Goal: Task Accomplishment & Management: Use online tool/utility

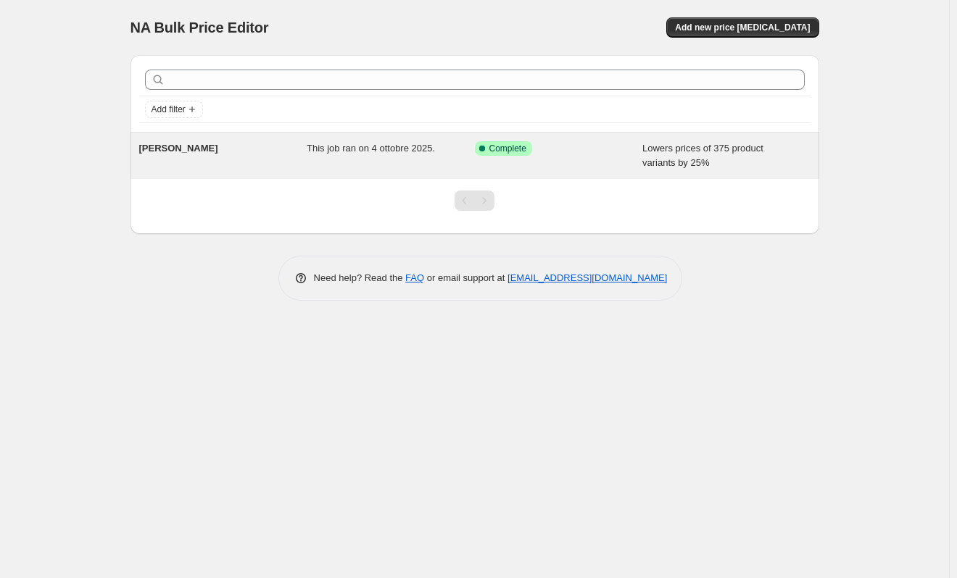
click at [275, 162] on div "[PERSON_NAME]" at bounding box center [223, 155] width 168 height 29
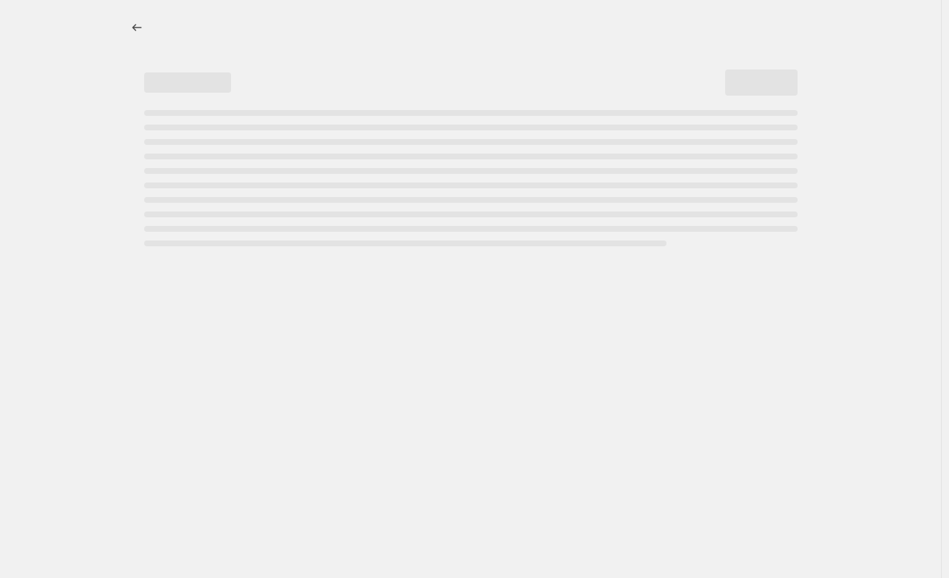
select select "percentage"
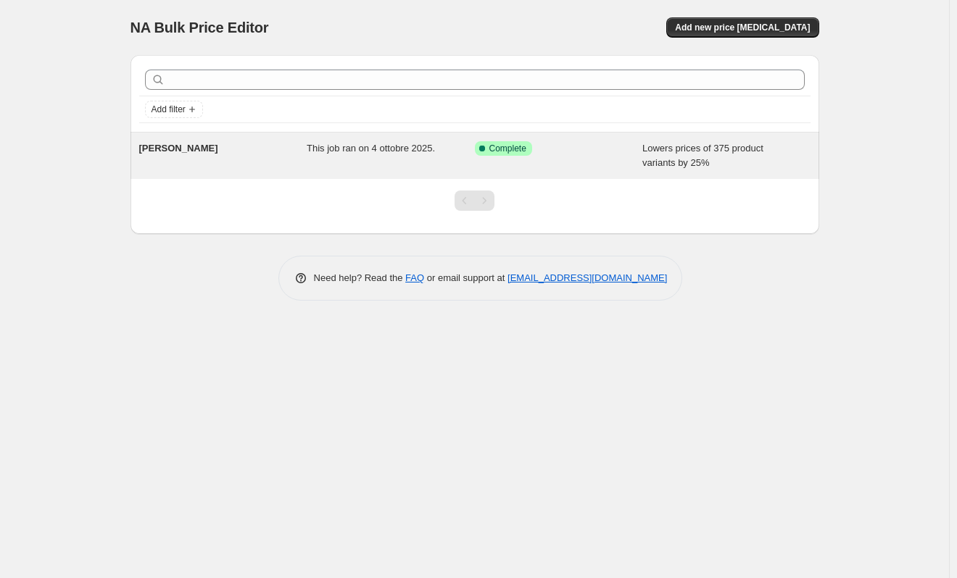
click at [428, 150] on span "This job ran on 4 ottobre 2025." at bounding box center [371, 148] width 128 height 11
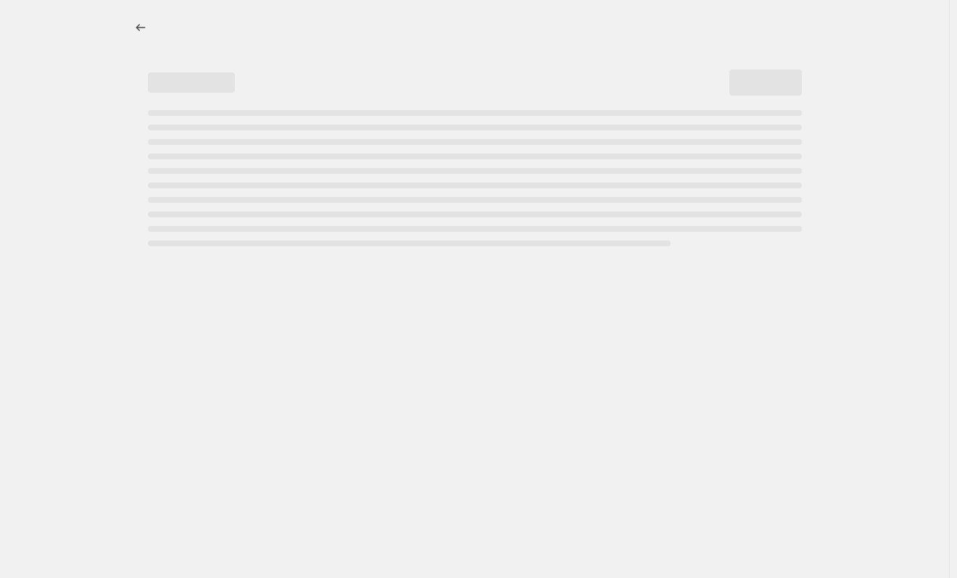
select select "percentage"
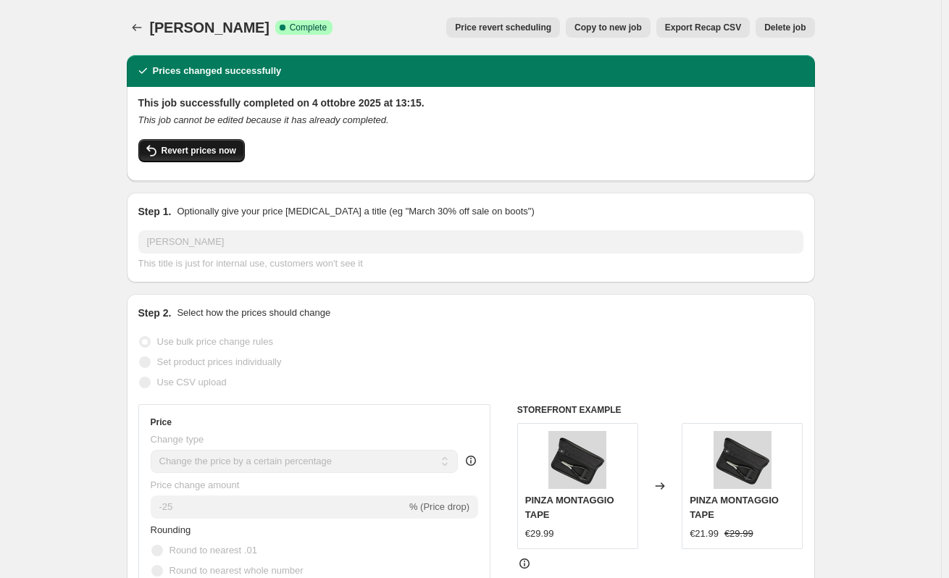
click at [214, 156] on span "Revert prices now" at bounding box center [199, 151] width 75 height 12
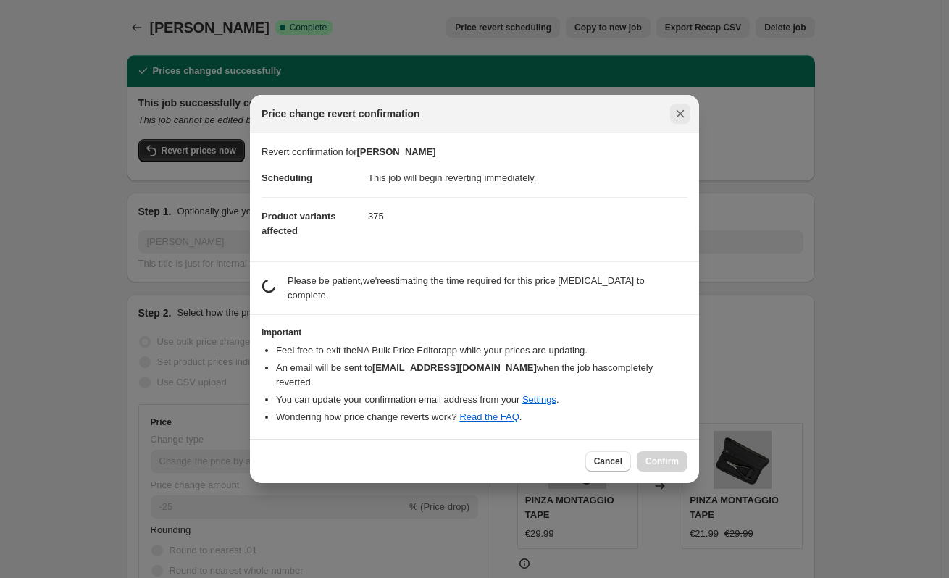
click at [678, 121] on icon "Close" at bounding box center [680, 114] width 14 height 14
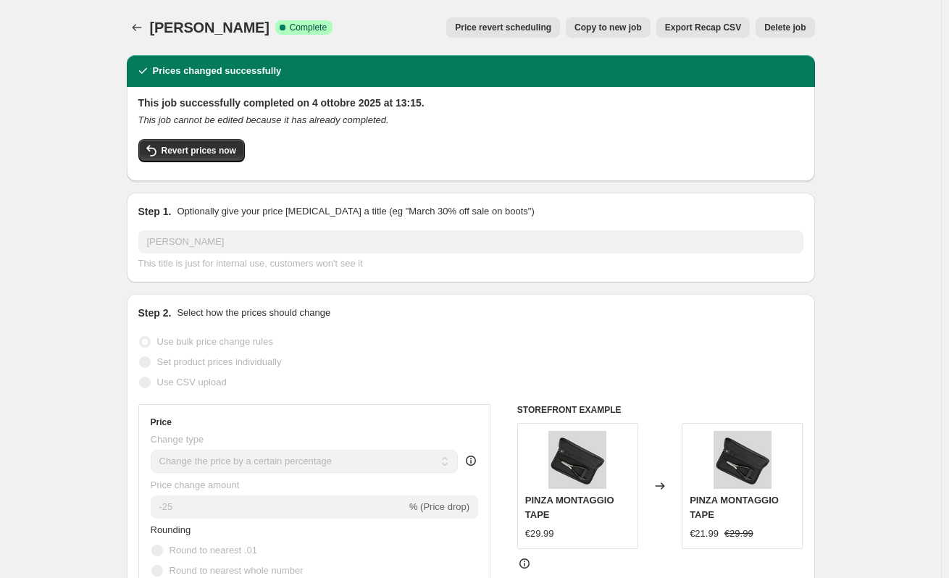
click at [545, 28] on span "Price revert scheduling" at bounding box center [503, 28] width 96 height 12
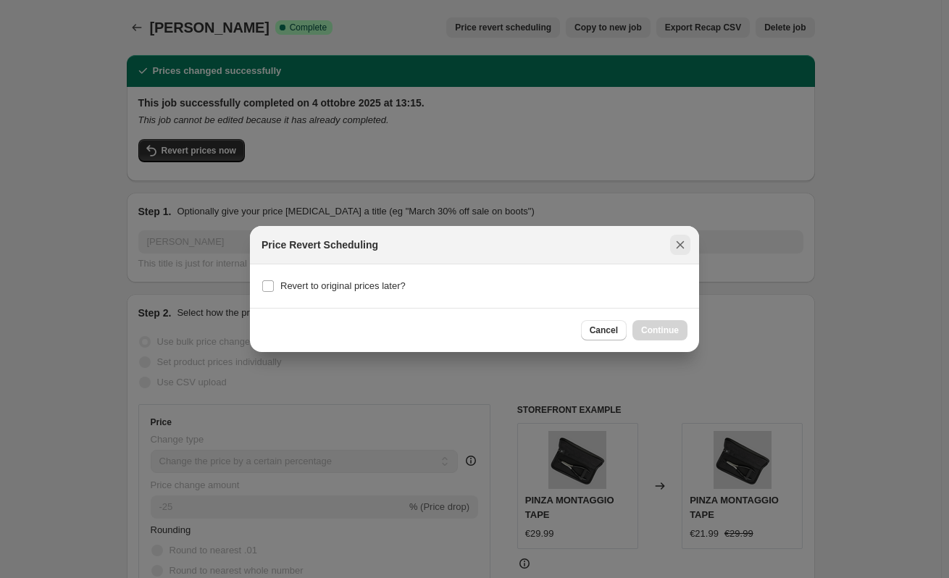
click at [677, 244] on icon "Close" at bounding box center [680, 245] width 14 height 14
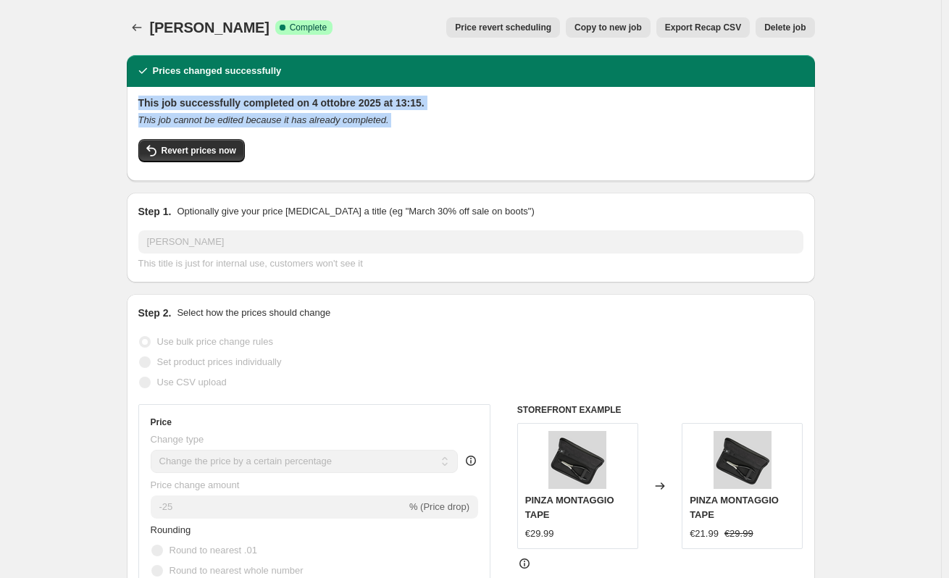
drag, startPoint x: 127, startPoint y: 100, endPoint x: 336, endPoint y: 105, distance: 208.8
copy div "This job successfully completed on 4 ottobre 2025 at 13:15. This job cannot be …"
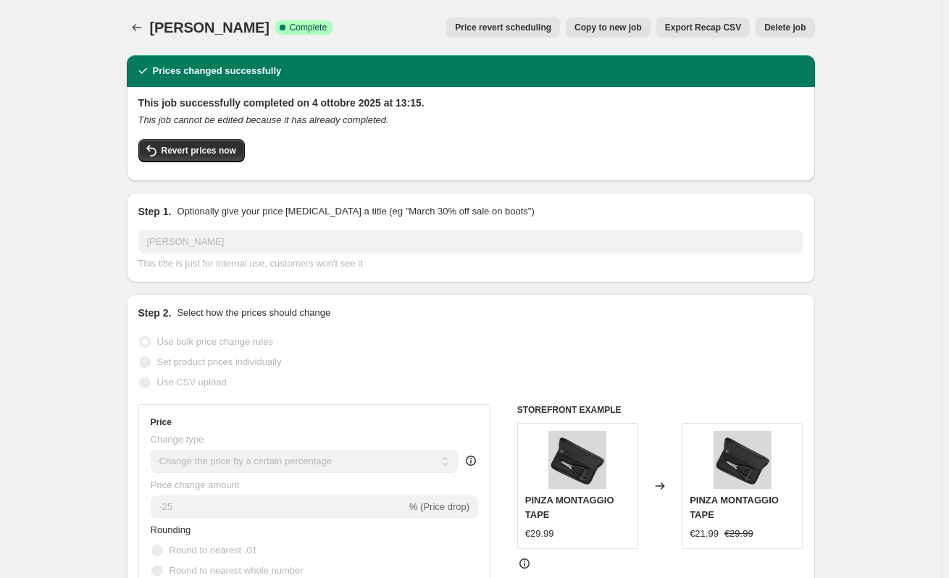
drag, startPoint x: 436, startPoint y: 27, endPoint x: 681, endPoint y: 31, distance: 245.0
click at [706, 32] on div "Price revert scheduling Copy to new job Export Recap CSV Delete job" at bounding box center [579, 27] width 470 height 20
click at [527, 25] on span "Price revert scheduling" at bounding box center [503, 28] width 96 height 12
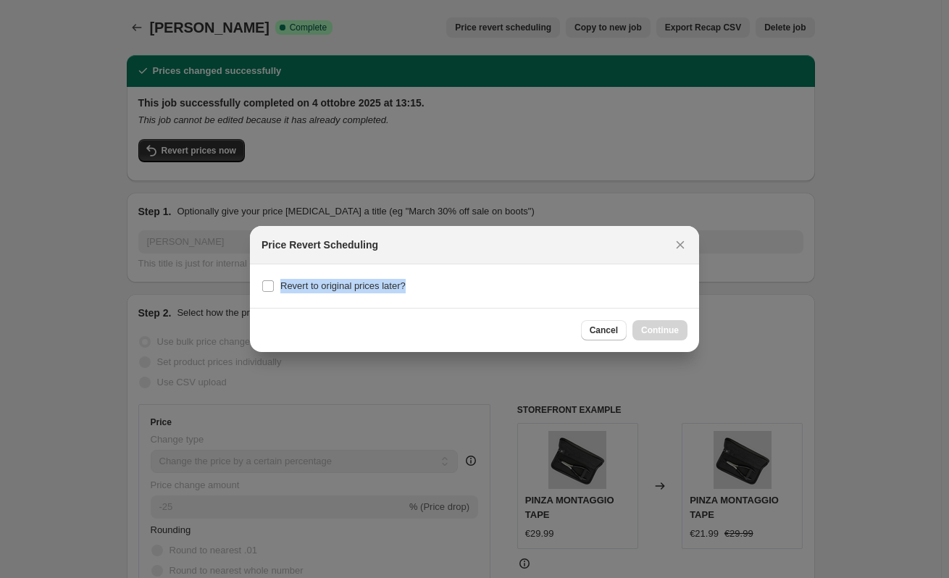
drag, startPoint x: 279, startPoint y: 288, endPoint x: 404, endPoint y: 288, distance: 125.4
click at [404, 288] on div "Revert to original prices later?" at bounding box center [475, 286] width 426 height 20
copy span "Revert to original prices later?"
click at [685, 236] on button "Close" at bounding box center [680, 245] width 20 height 20
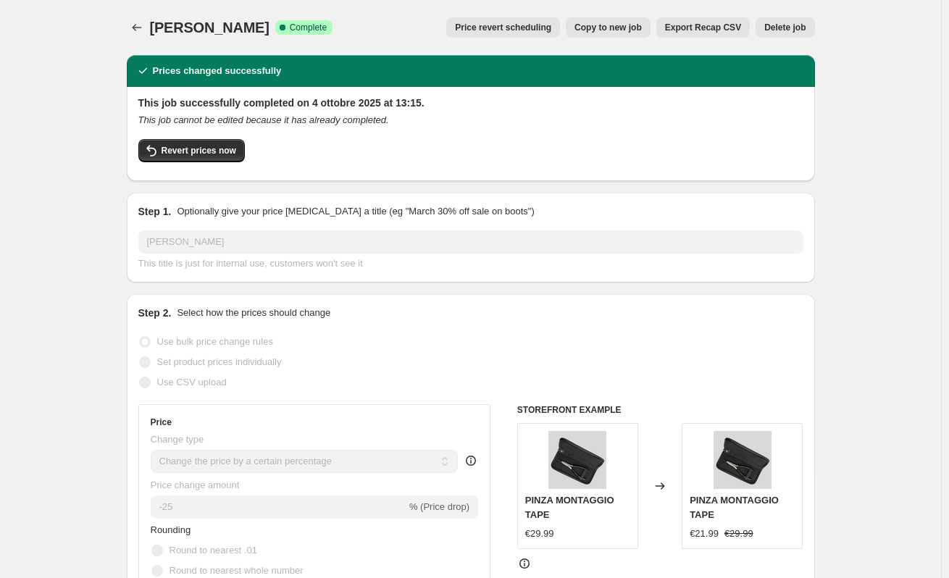
click at [688, 34] on button "Export Recap CSV" at bounding box center [703, 27] width 93 height 20
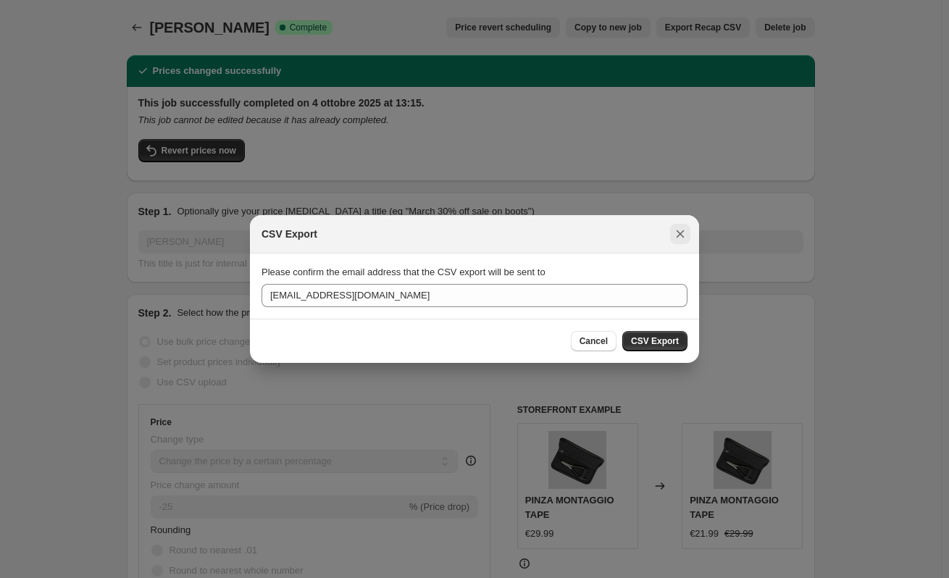
click at [680, 239] on icon "Close" at bounding box center [680, 234] width 14 height 14
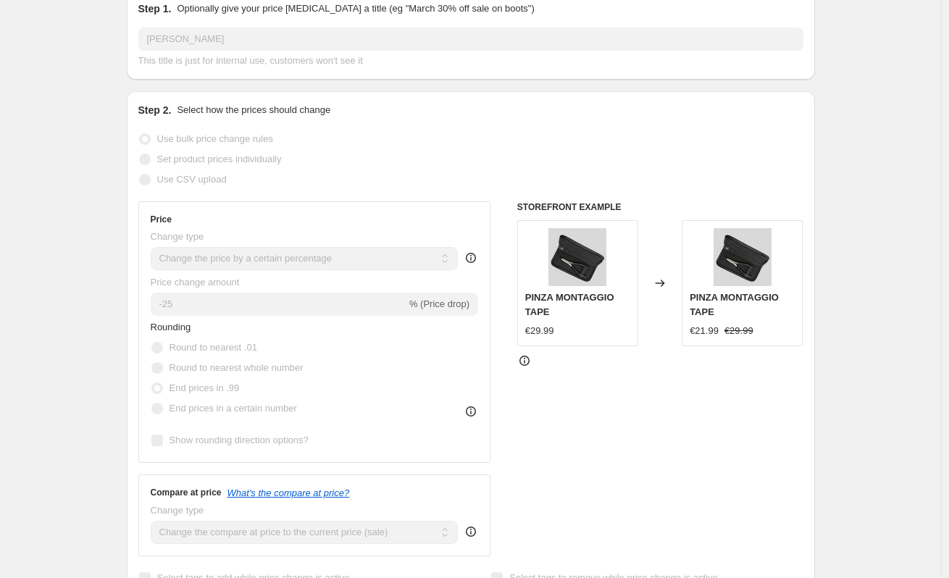
scroll to position [217, 0]
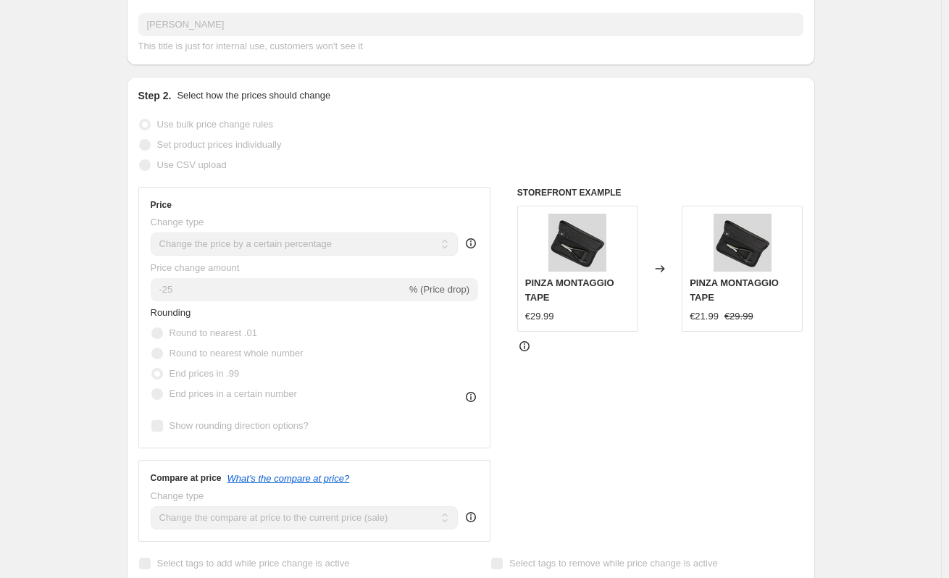
click at [139, 136] on div "Step 2. Select how the prices should change Use bulk price change rules Set pro…" at bounding box center [471, 331] width 688 height 509
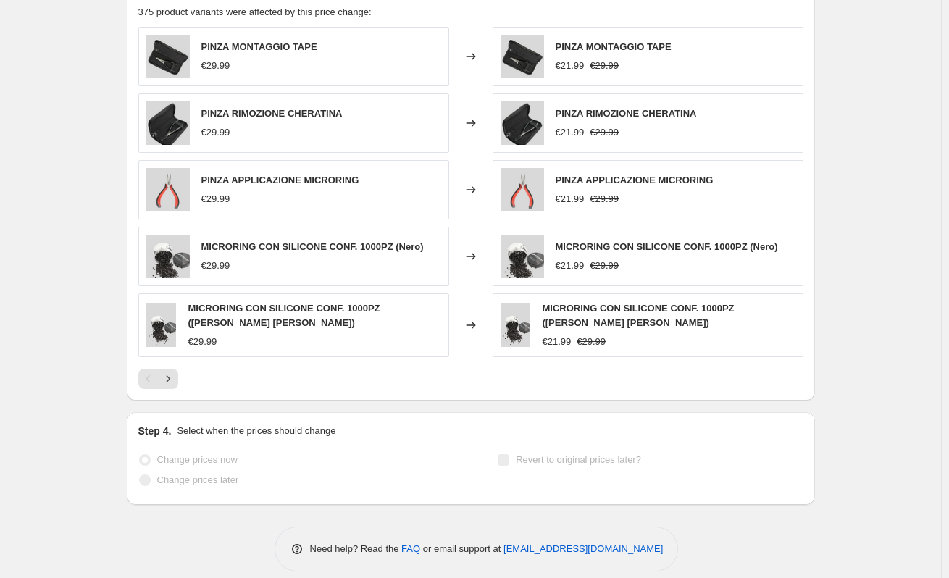
scroll to position [981, 0]
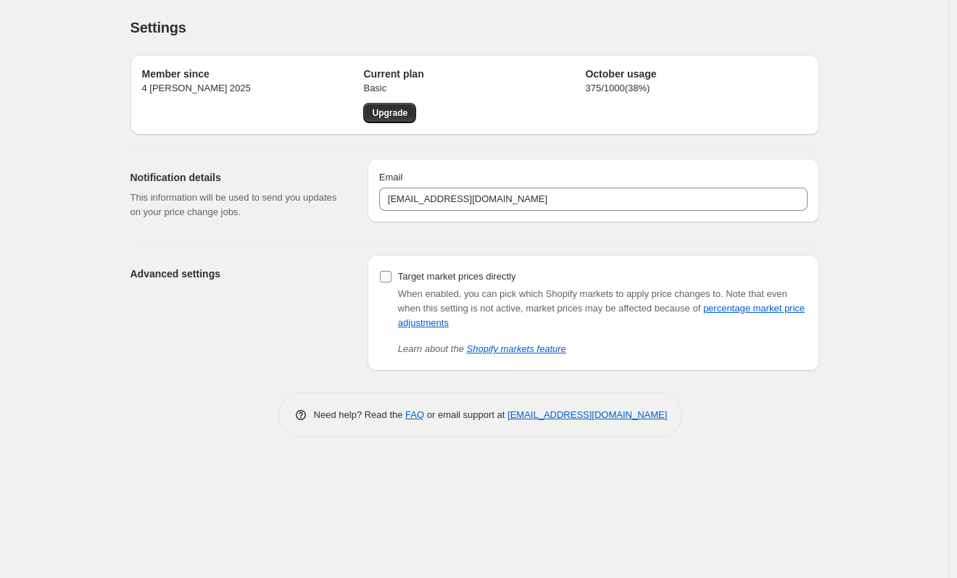
click at [389, 280] on input "Target market prices directly" at bounding box center [386, 277] width 12 height 12
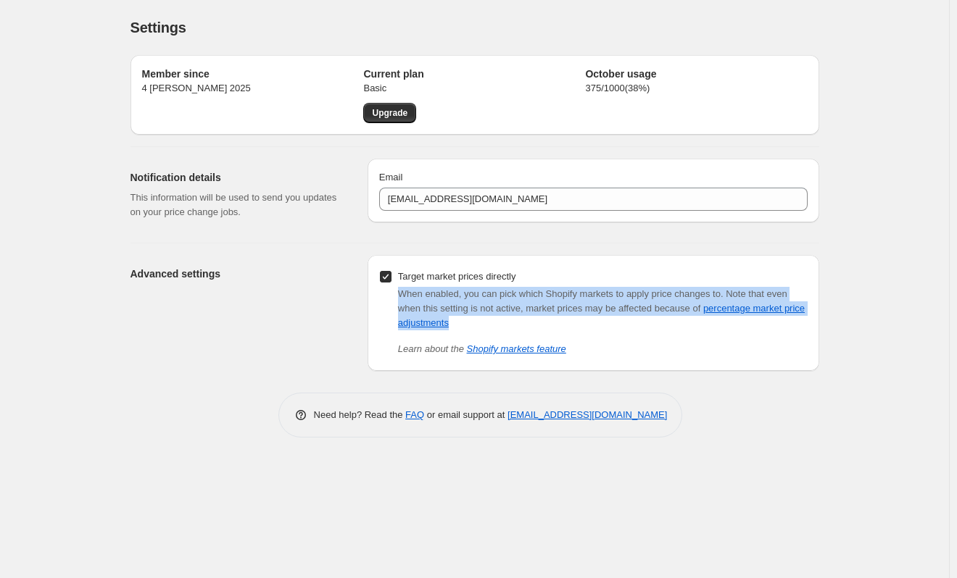
drag, startPoint x: 428, startPoint y: 294, endPoint x: 526, endPoint y: 320, distance: 101.1
click at [526, 320] on div "When enabled, you can pick which Shopify markets to apply price changes to. Not…" at bounding box center [602, 308] width 409 height 43
copy div "When enabled, you can pick which Shopify markets to apply price changes to. Not…"
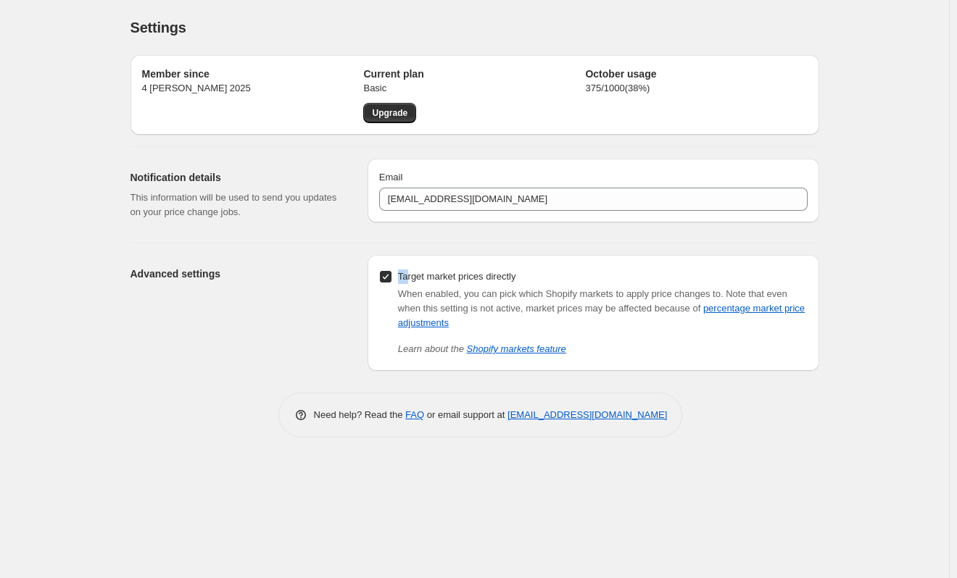
drag, startPoint x: 396, startPoint y: 279, endPoint x: 388, endPoint y: 277, distance: 8.3
click at [391, 278] on label "Target market prices directly" at bounding box center [447, 277] width 137 height 20
click at [388, 277] on input "Target market prices directly" at bounding box center [386, 277] width 12 height 12
checkbox input "false"
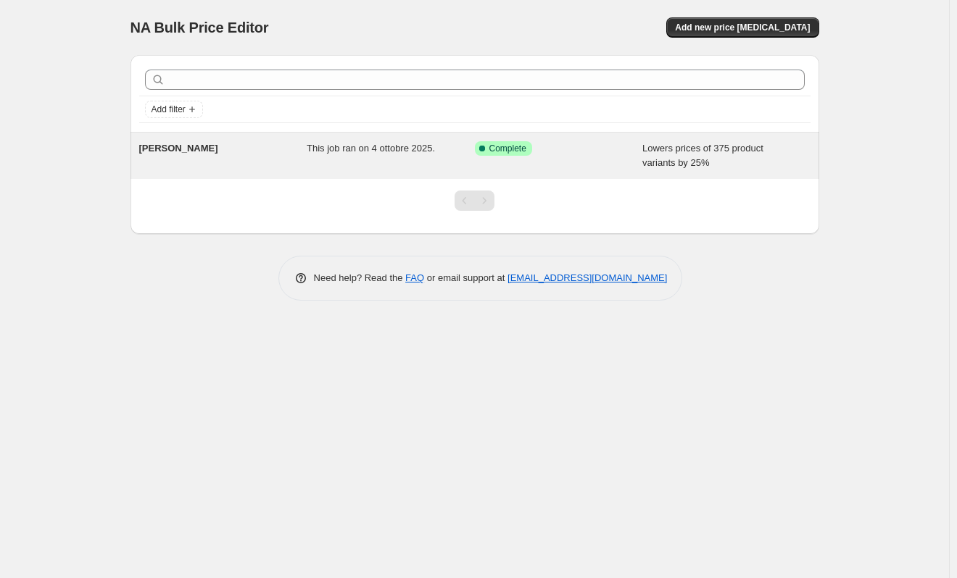
click at [158, 150] on span "[PERSON_NAME]" at bounding box center [178, 148] width 79 height 11
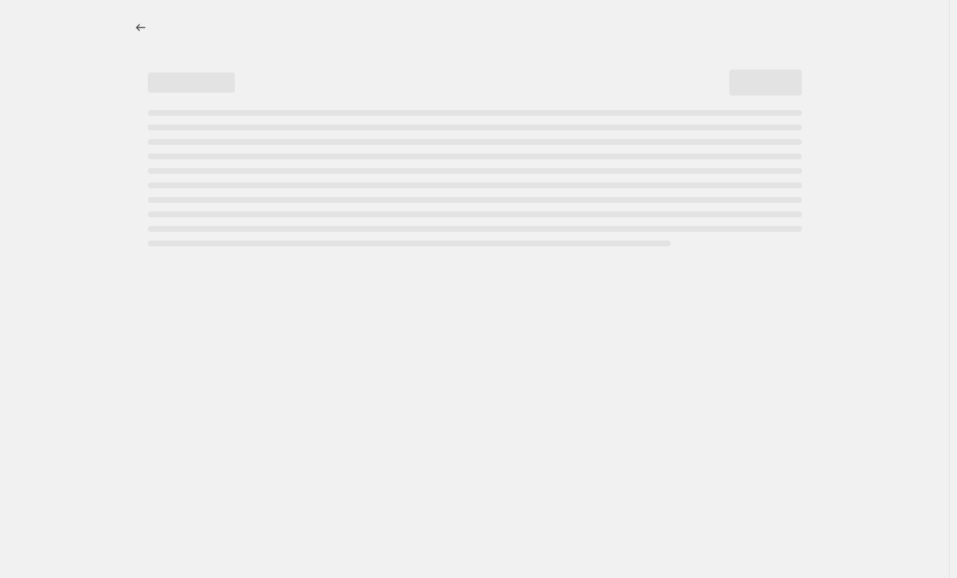
select select "percentage"
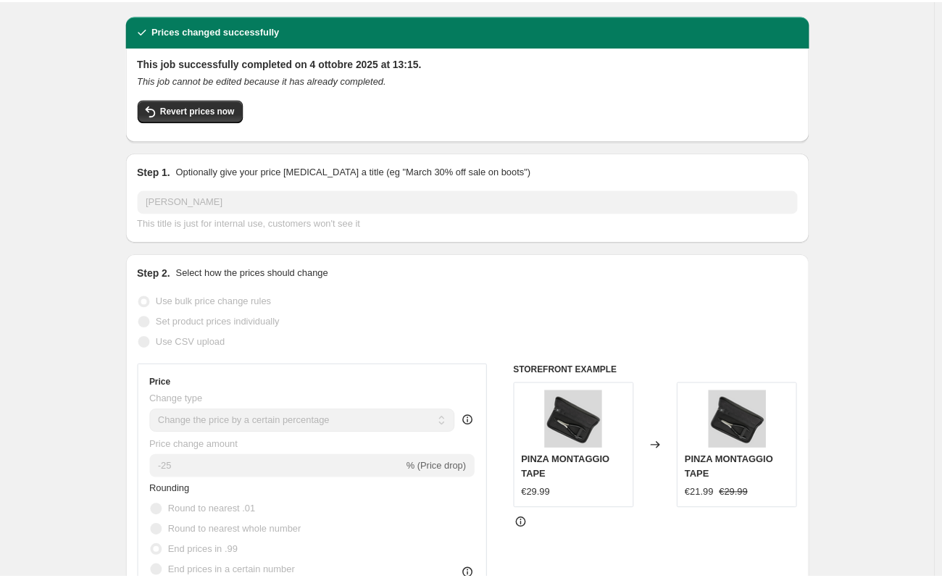
scroll to position [39, 0]
